Goal: Transaction & Acquisition: Purchase product/service

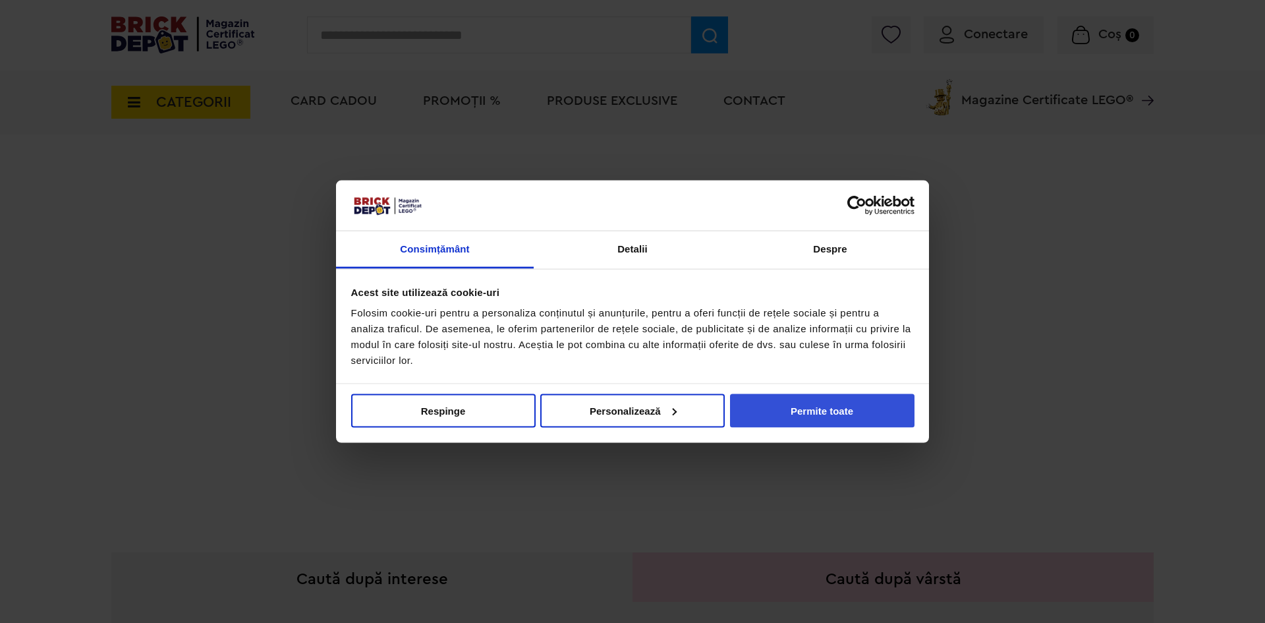
click at [837, 426] on button "Permite toate" at bounding box center [822, 410] width 185 height 34
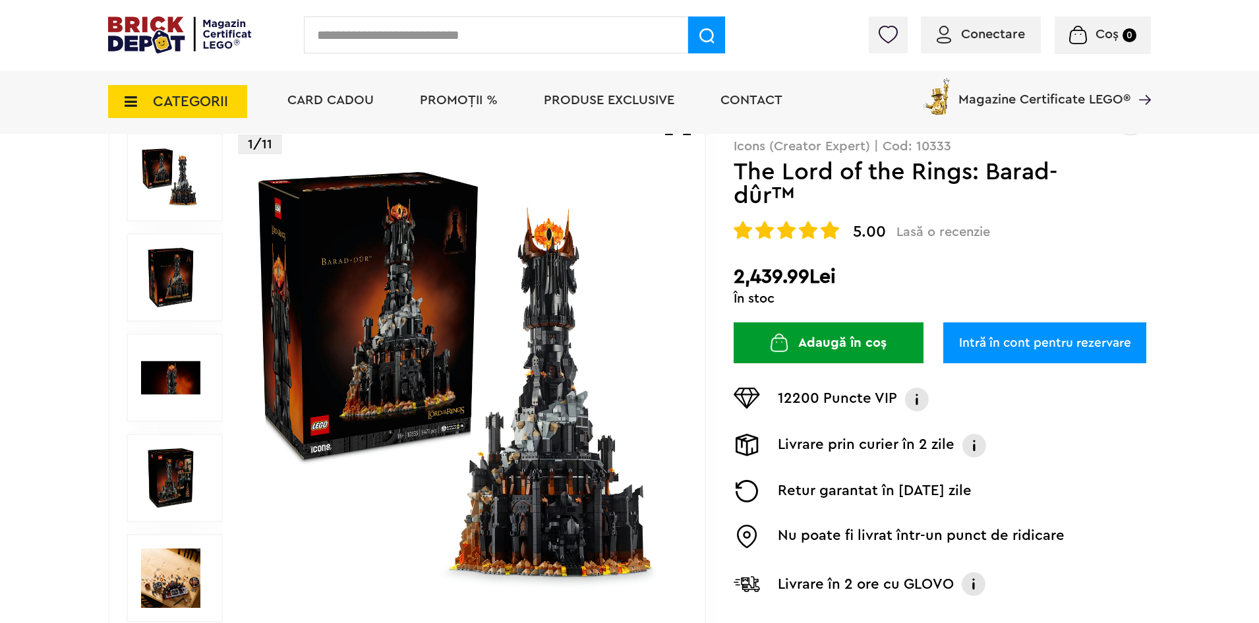
scroll to position [132, 0]
click at [175, 277] on img at bounding box center [170, 276] width 59 height 59
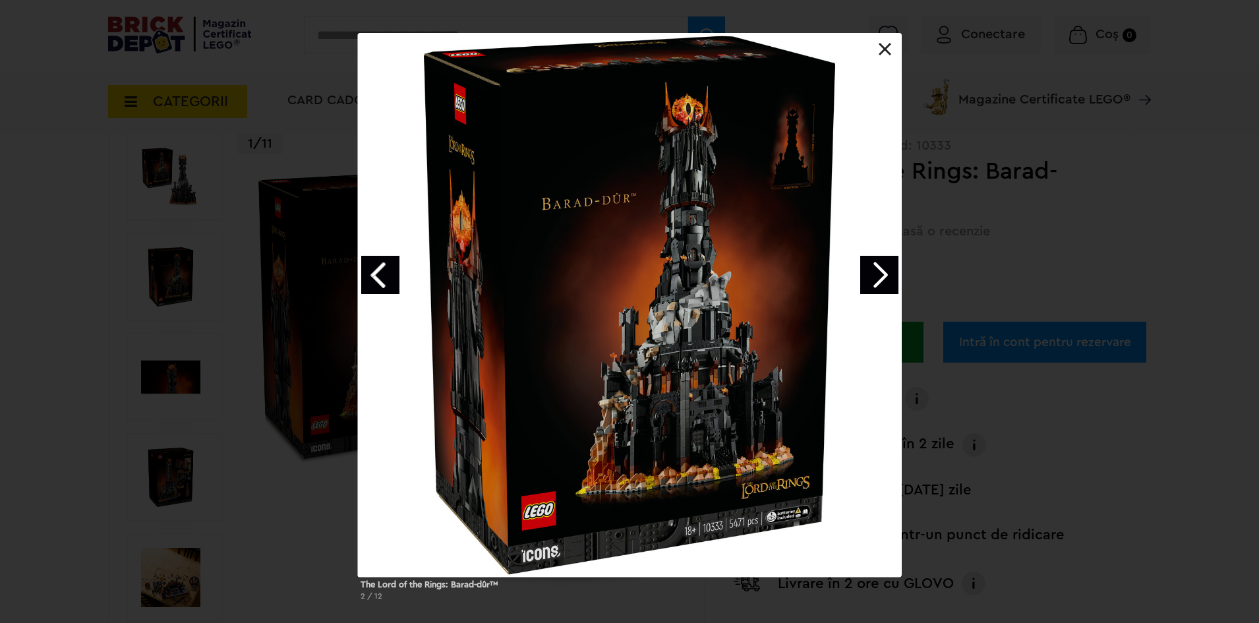
click at [867, 277] on link "Next image" at bounding box center [879, 275] width 38 height 38
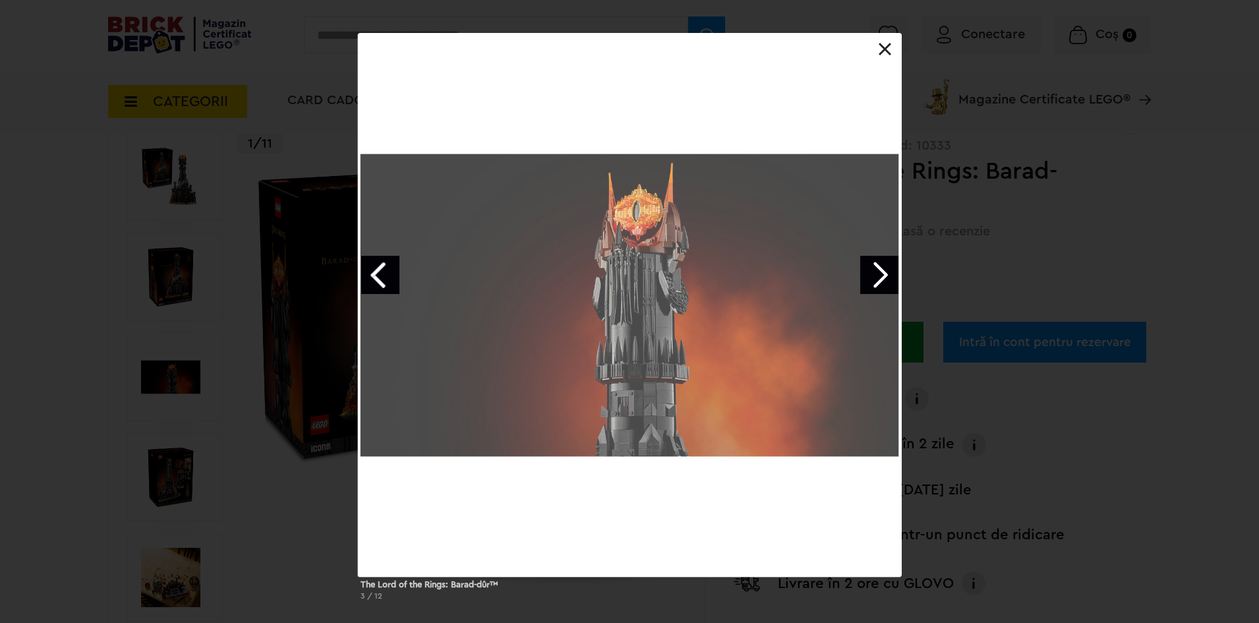
click at [867, 277] on link "Next image" at bounding box center [879, 275] width 38 height 38
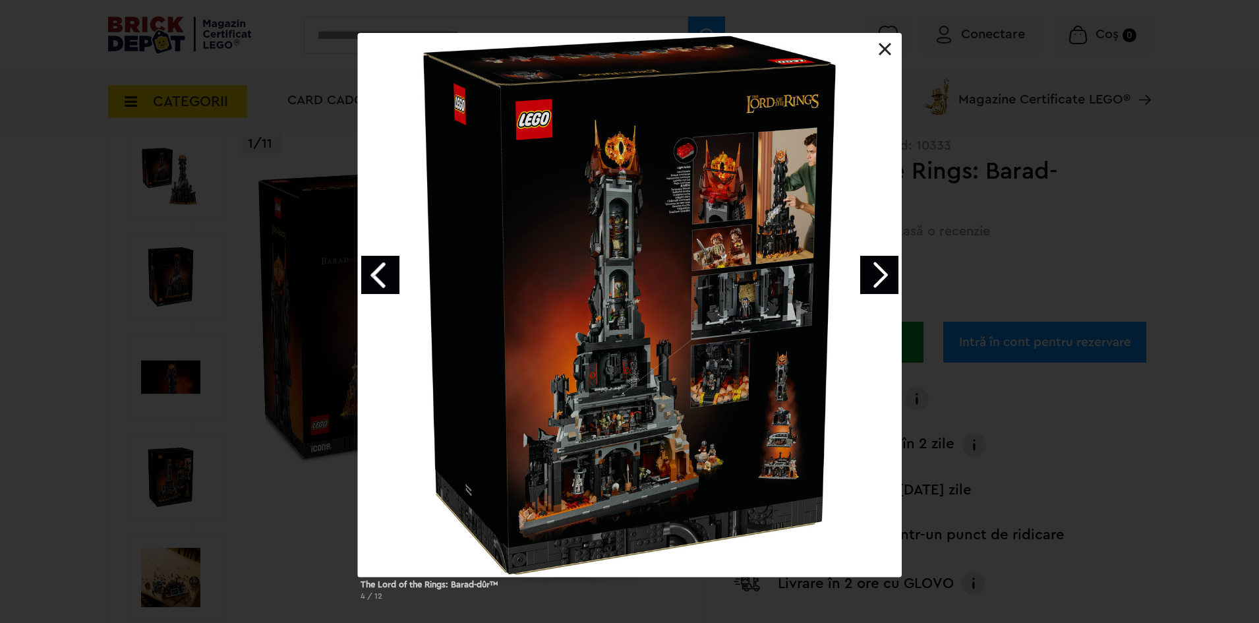
click at [867, 277] on link "Next image" at bounding box center [879, 275] width 38 height 38
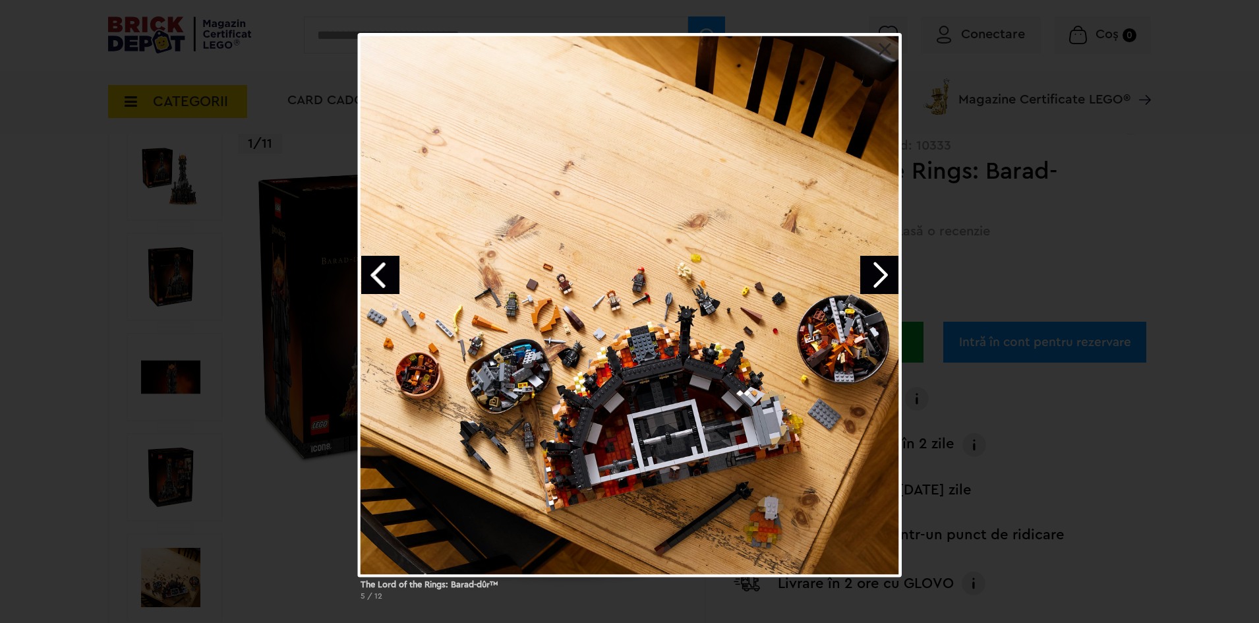
click at [867, 277] on link "Next image" at bounding box center [879, 275] width 38 height 38
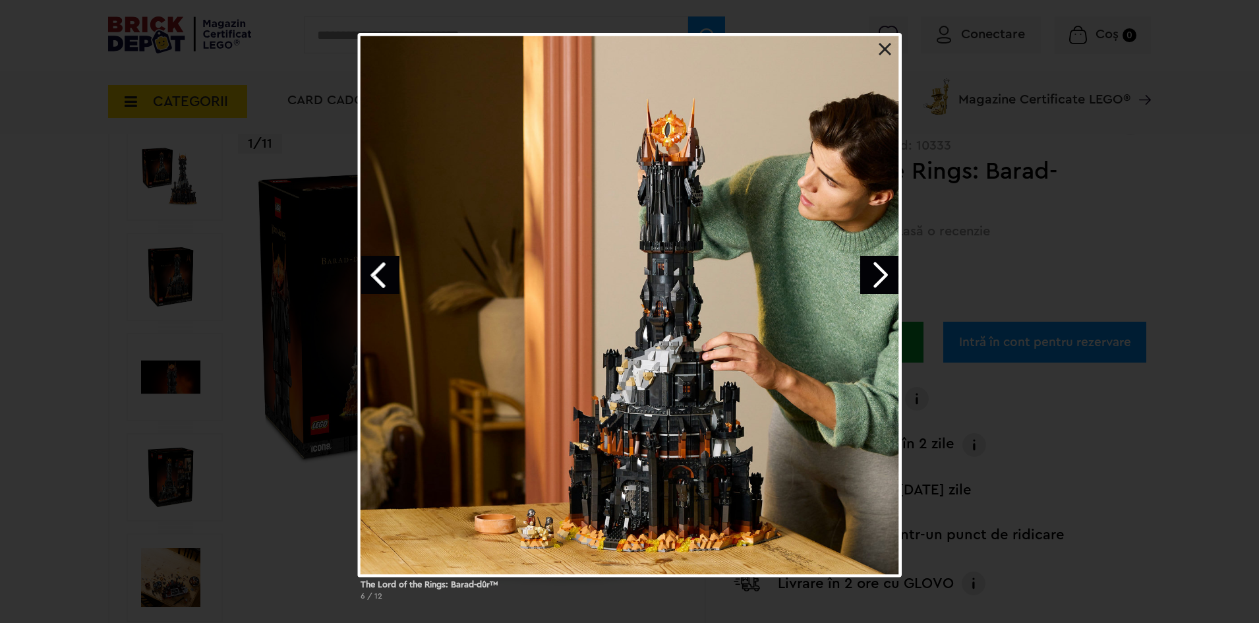
click at [867, 277] on link "Next image" at bounding box center [879, 275] width 38 height 38
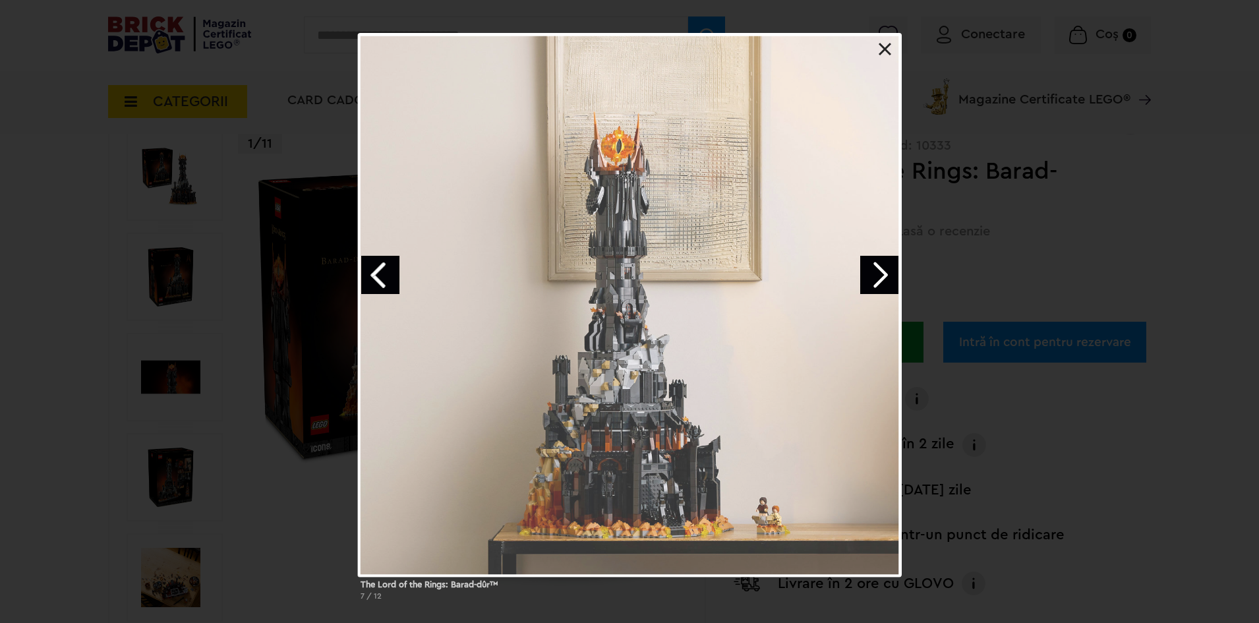
click at [867, 277] on link "Next image" at bounding box center [879, 275] width 38 height 38
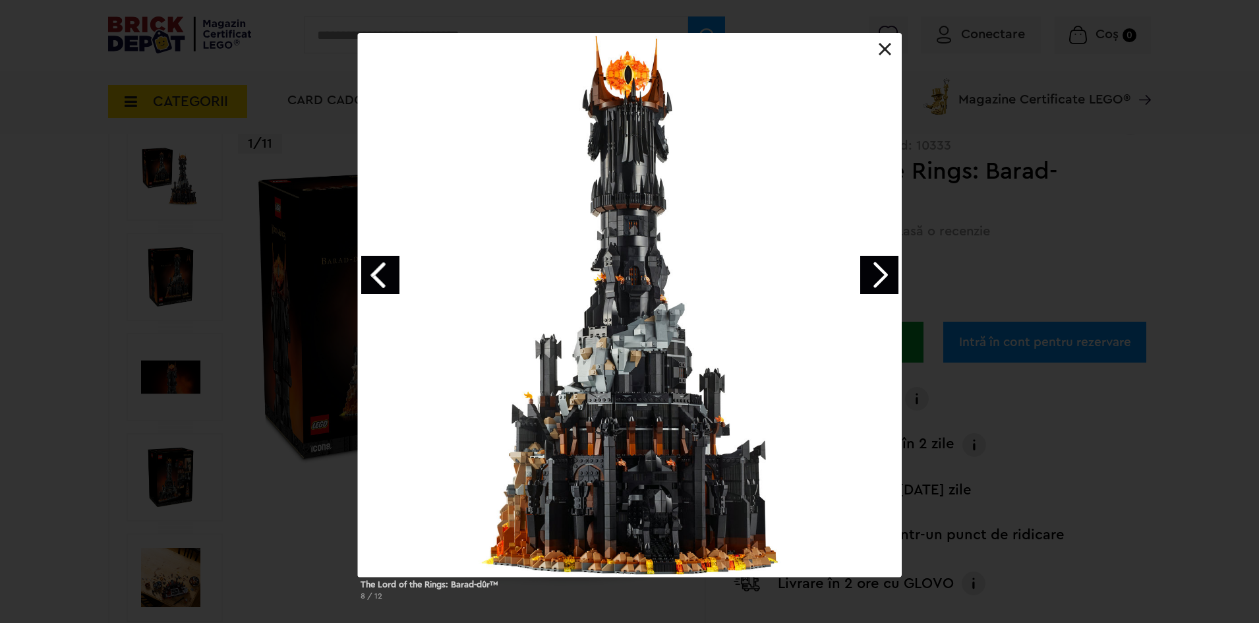
click at [867, 277] on link "Next image" at bounding box center [879, 275] width 38 height 38
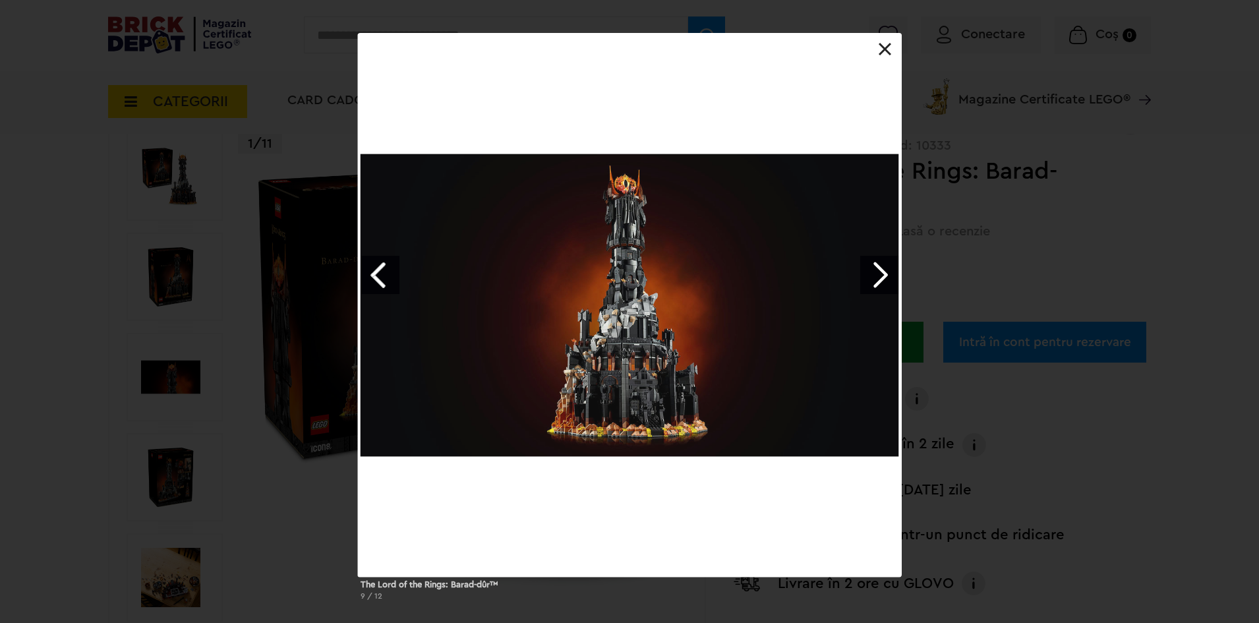
click at [867, 277] on link "Next image" at bounding box center [879, 275] width 38 height 38
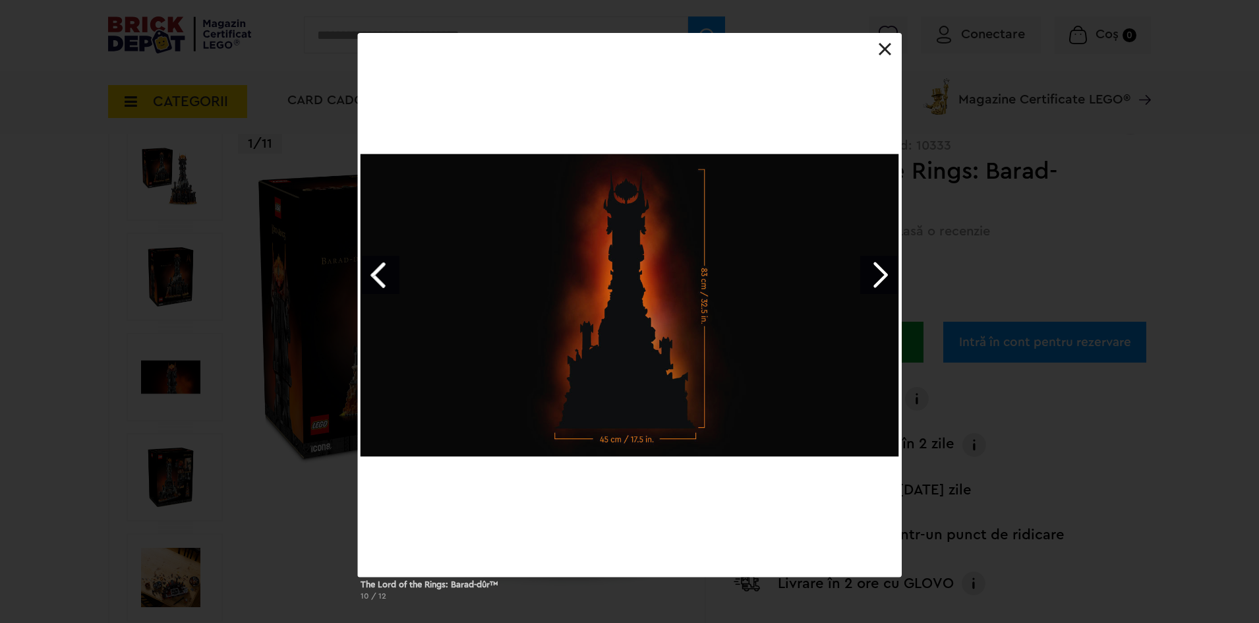
click at [867, 277] on link "Next image" at bounding box center [879, 275] width 38 height 38
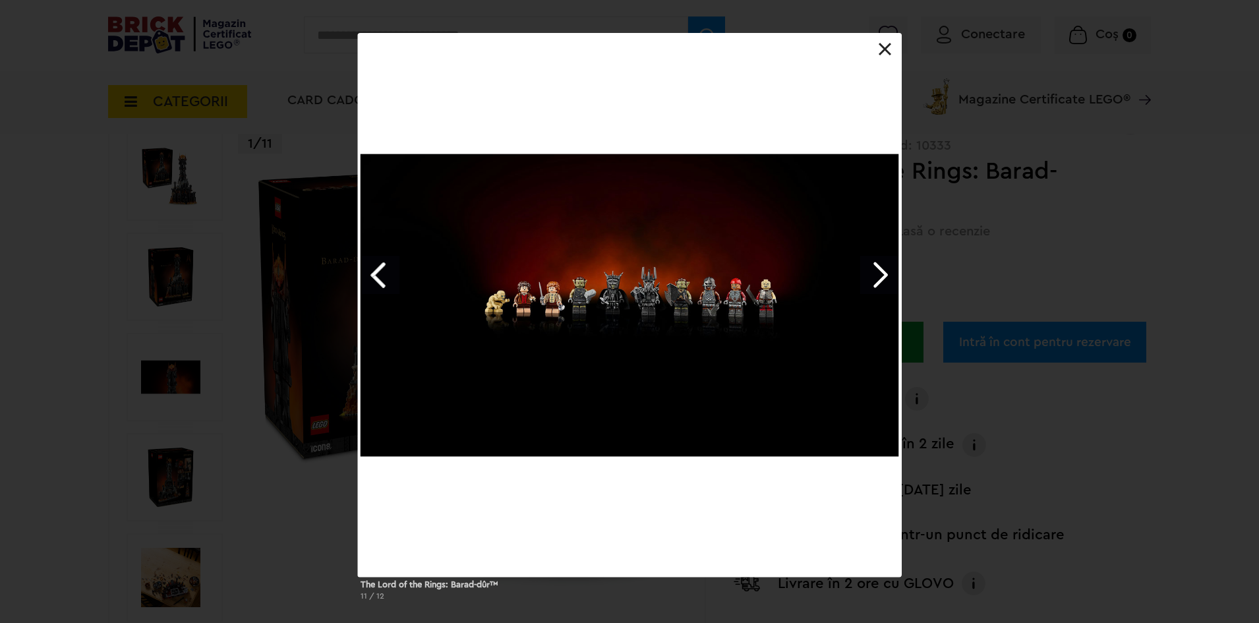
click at [867, 277] on link "Next image" at bounding box center [879, 275] width 38 height 38
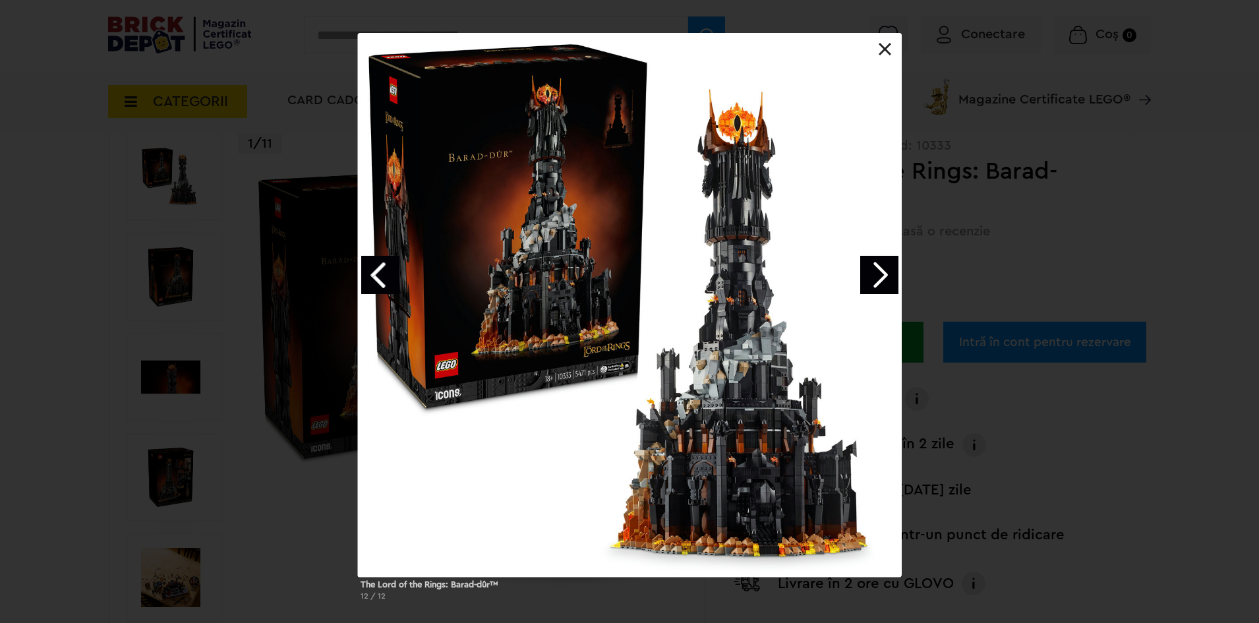
click at [867, 277] on link "Next image" at bounding box center [879, 275] width 38 height 38
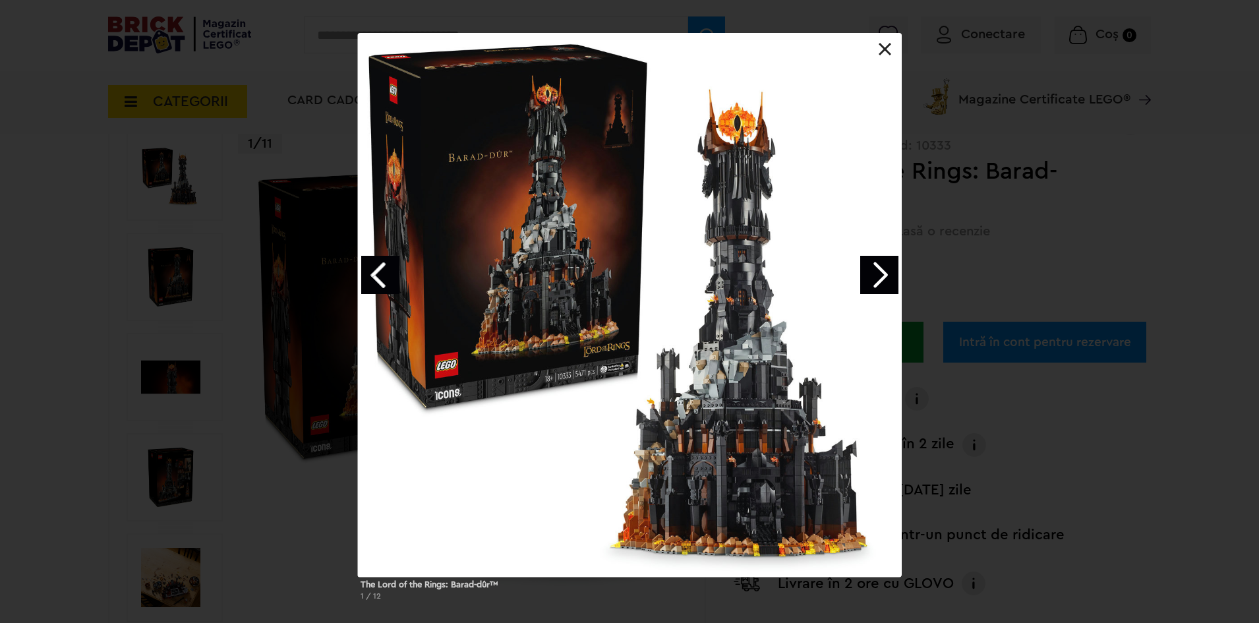
click at [867, 277] on link "Next image" at bounding box center [879, 275] width 38 height 38
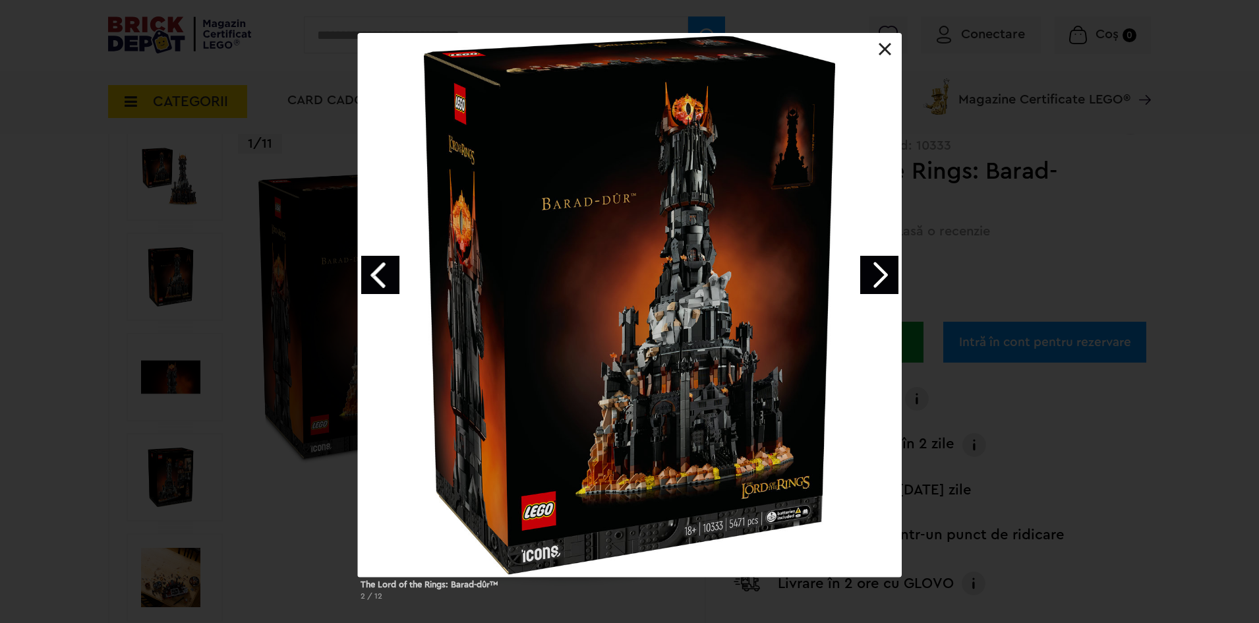
click at [879, 49] on link at bounding box center [884, 49] width 13 height 13
